Goal: Information Seeking & Learning: Learn about a topic

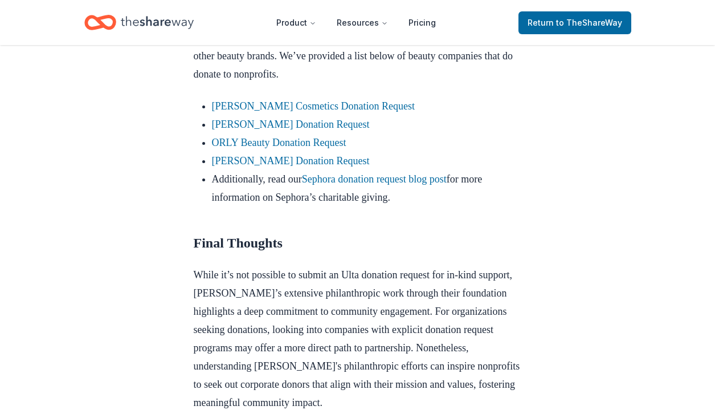
scroll to position [1046, 0]
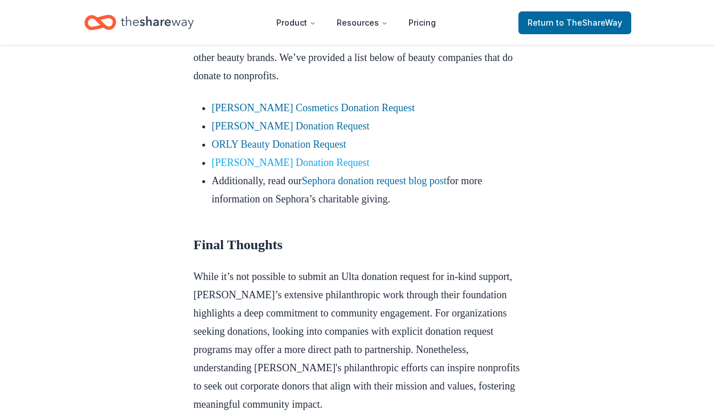
click at [297, 168] on link "[PERSON_NAME] Donation Request" at bounding box center [291, 162] width 158 height 11
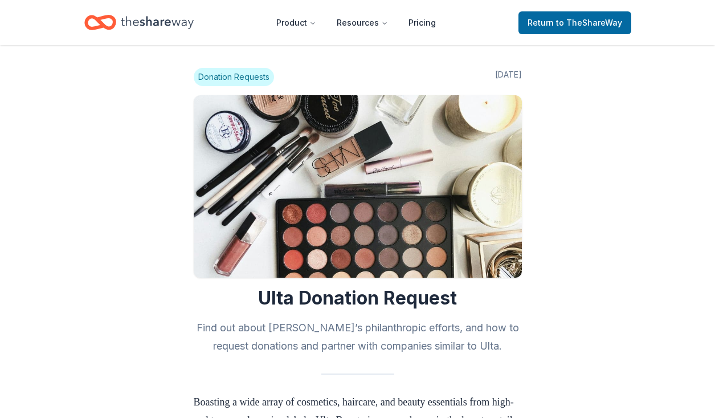
scroll to position [1046, 0]
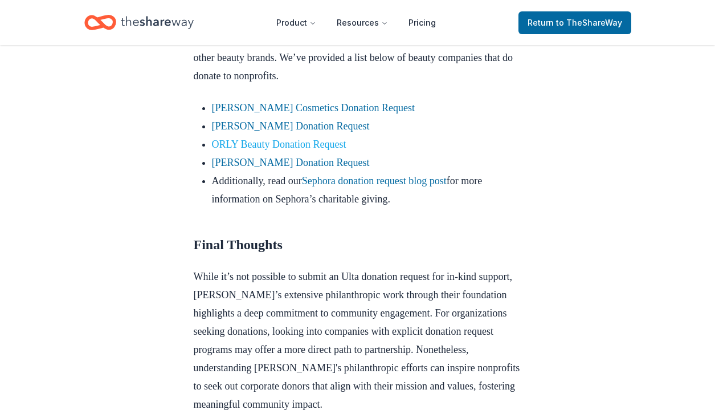
click at [218, 150] on link "ORLY Beauty Donation Request" at bounding box center [279, 143] width 134 height 11
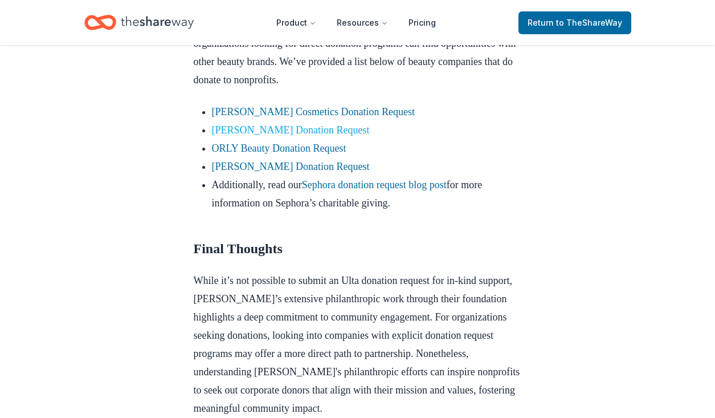
scroll to position [1041, 0]
